Goal: Navigation & Orientation: Find specific page/section

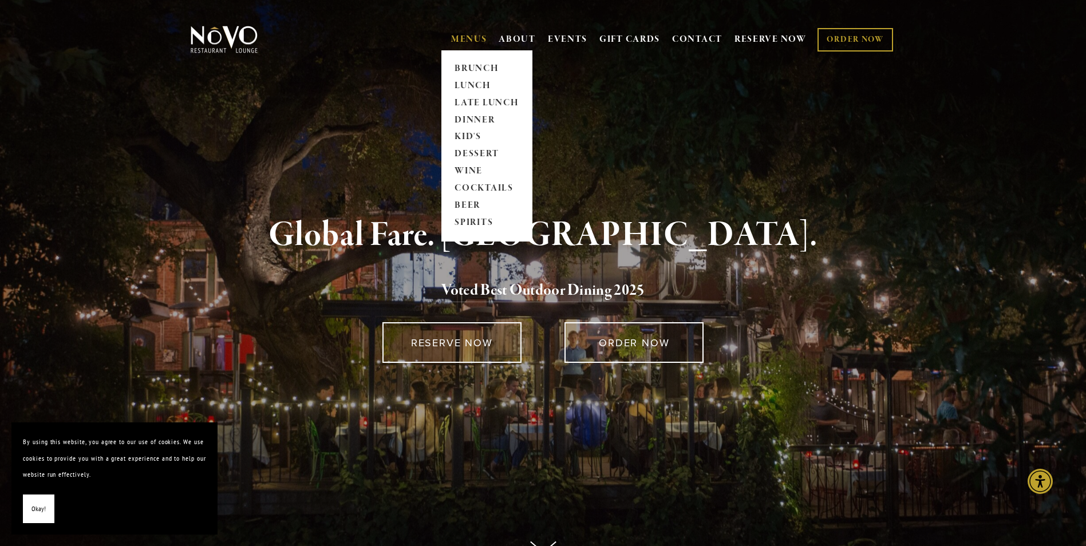
click at [461, 37] on link "MENUS" at bounding box center [469, 39] width 36 height 11
click at [484, 119] on link "DINNER" at bounding box center [487, 120] width 72 height 17
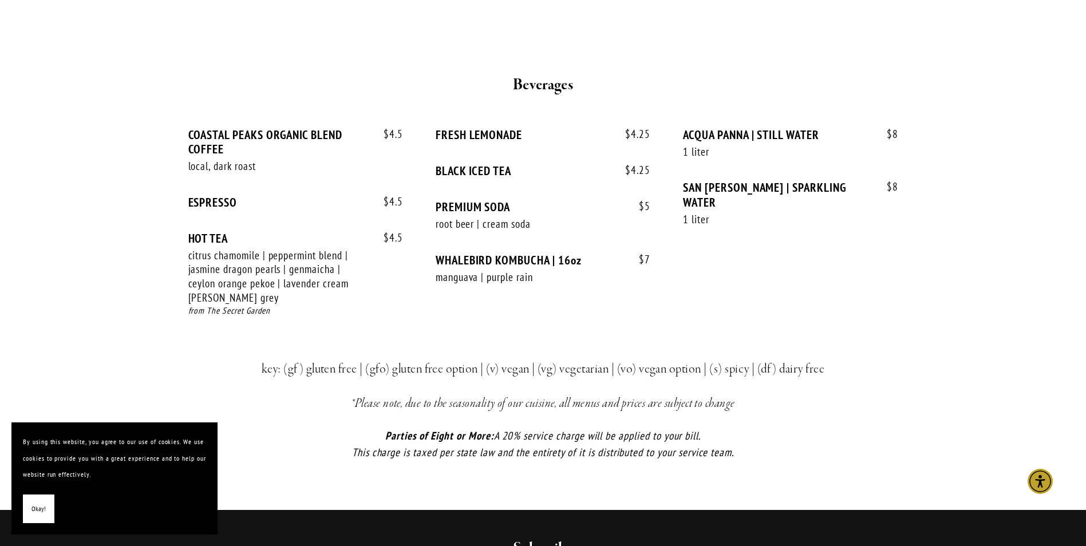
scroll to position [2291, 0]
